Goal: Task Accomplishment & Management: Manage account settings

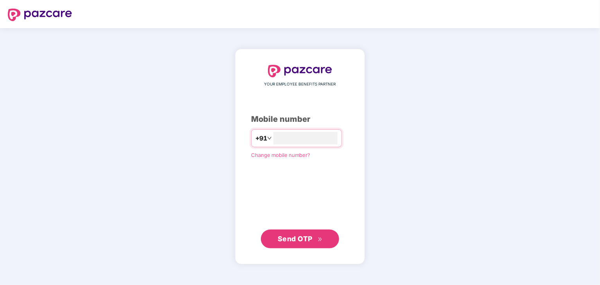
type input "**********"
click at [290, 245] on button "Send OTP" at bounding box center [300, 238] width 78 height 19
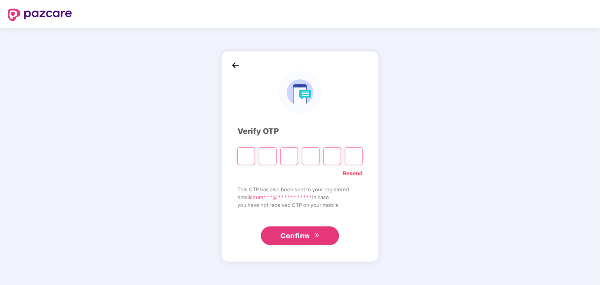
type input "*"
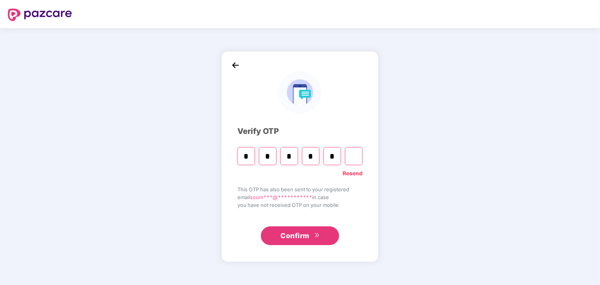
type input "*"
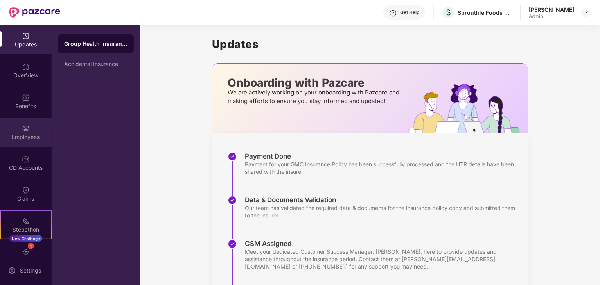
click at [27, 131] on img at bounding box center [26, 129] width 8 height 8
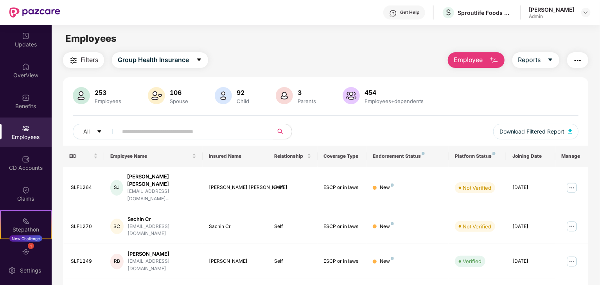
click at [138, 131] on input "text" at bounding box center [192, 132] width 140 height 12
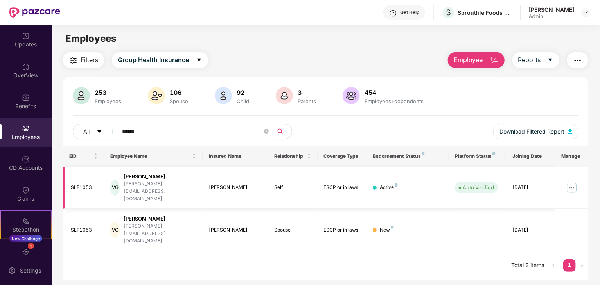
type input "******"
click at [572, 182] on img at bounding box center [571, 188] width 13 height 13
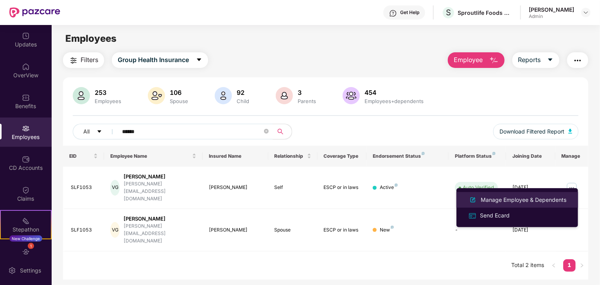
click at [507, 202] on div "Manage Employee & Dependents" at bounding box center [523, 200] width 89 height 9
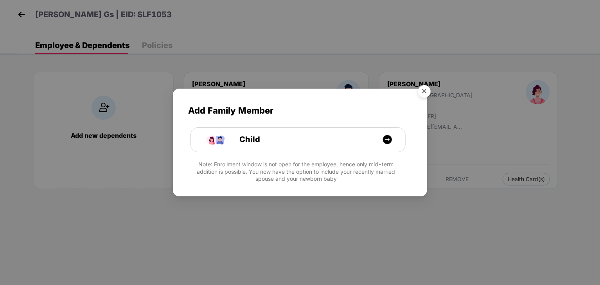
click at [424, 93] on img "Close" at bounding box center [424, 93] width 22 height 22
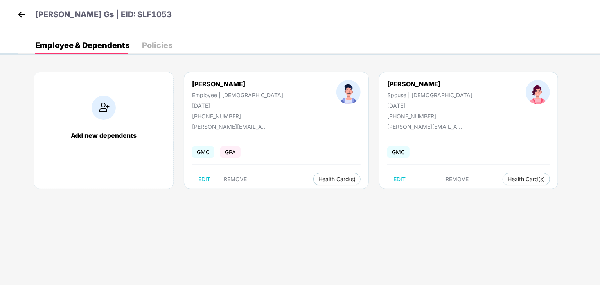
drag, startPoint x: 192, startPoint y: 82, endPoint x: 249, endPoint y: 81, distance: 56.7
click at [249, 81] on div "[PERSON_NAME] Gs Employee | [DEMOGRAPHIC_DATA] [DATE] [PHONE_NUMBER]" at bounding box center [237, 99] width 144 height 39
copy div "[PERSON_NAME]"
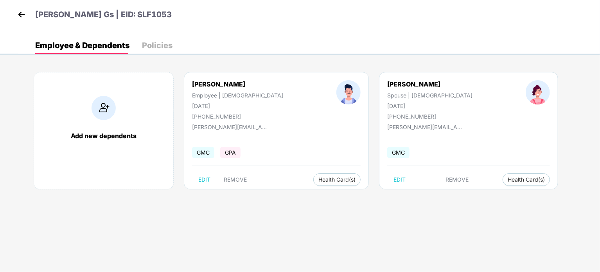
drag, startPoint x: 350, startPoint y: 83, endPoint x: 405, endPoint y: 84, distance: 55.1
click at [405, 84] on div "[PERSON_NAME] Spouse | [DEMOGRAPHIC_DATA] [DATE] [PHONE_NUMBER]" at bounding box center [429, 99] width 138 height 39
copy div "[PERSON_NAME]"
